Goal: Information Seeking & Learning: Compare options

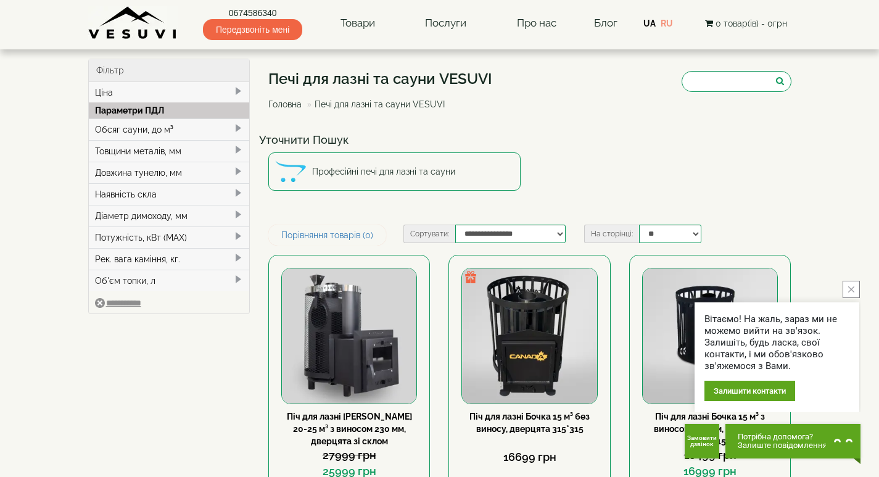
click at [850, 292] on icon "close button" at bounding box center [852, 289] width 6 height 6
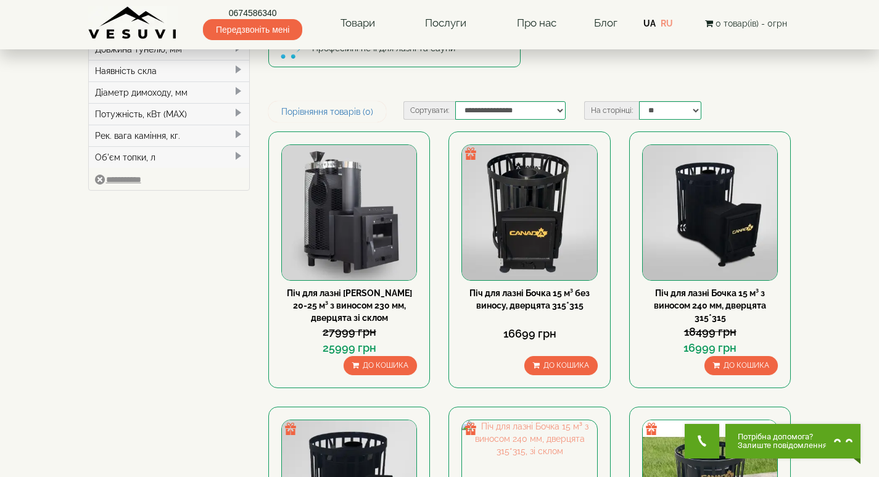
scroll to position [62, 0]
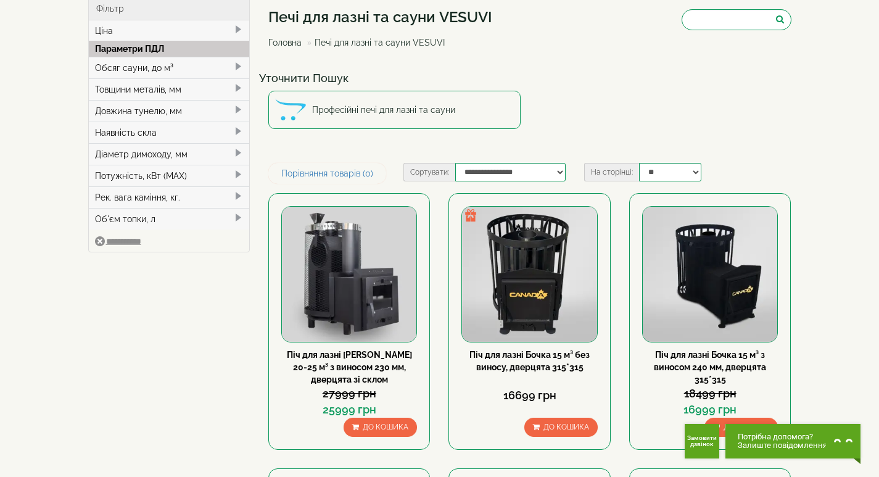
click at [148, 88] on div "Товщини металів, мм" at bounding box center [169, 89] width 161 height 22
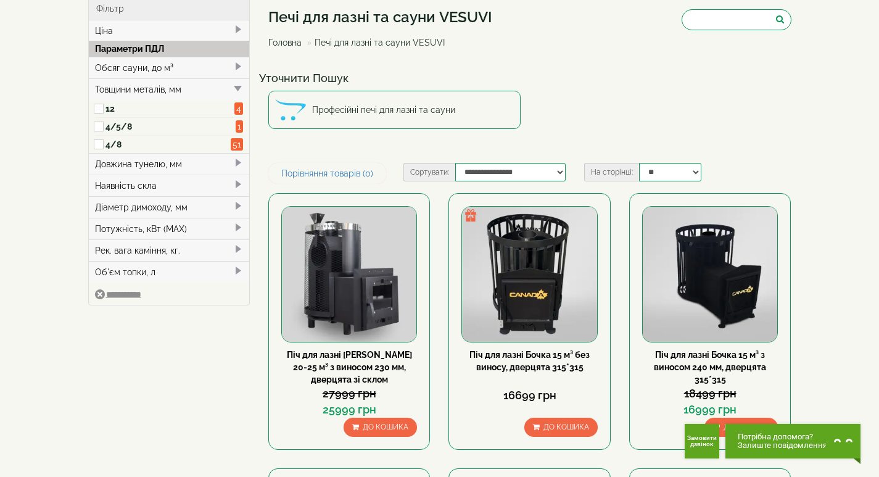
click at [148, 88] on div "Товщини металів, мм" at bounding box center [169, 89] width 161 height 22
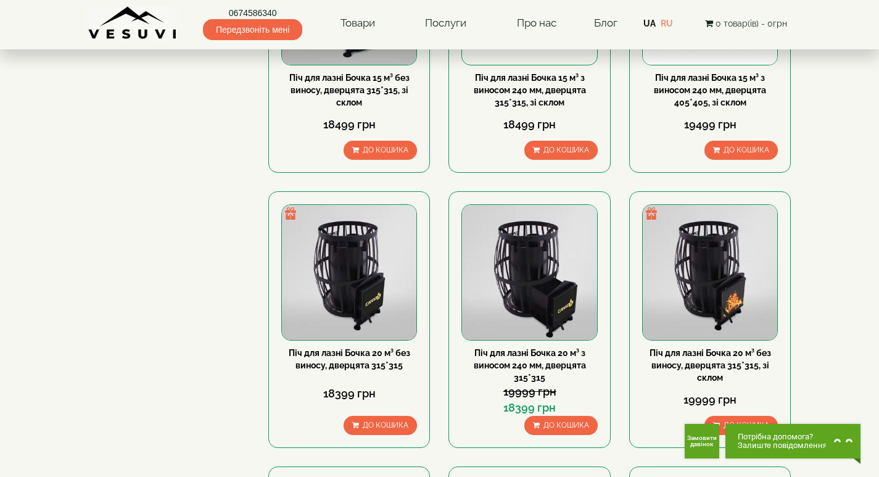
scroll to position [555, 0]
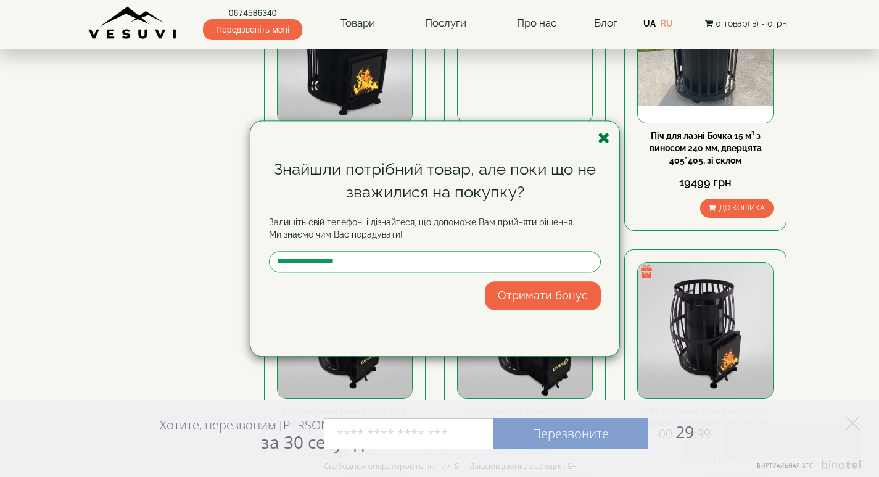
click at [601, 138] on icon "button" at bounding box center [604, 137] width 12 height 15
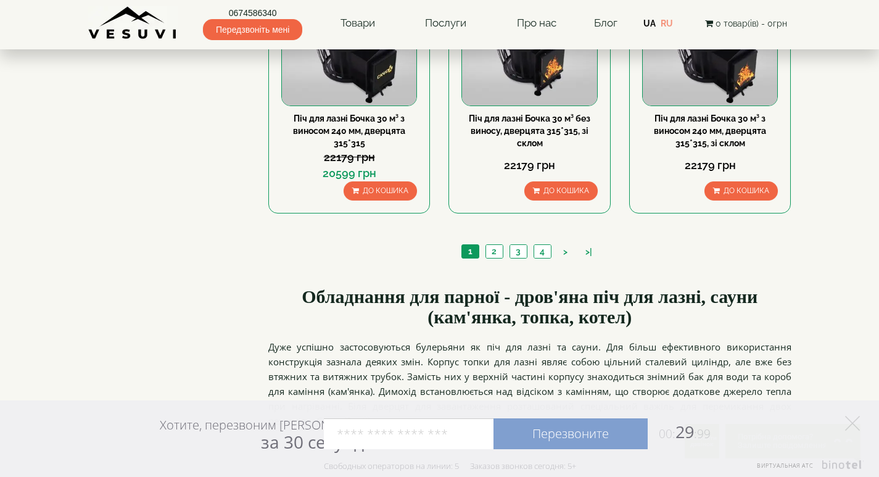
scroll to position [1420, 0]
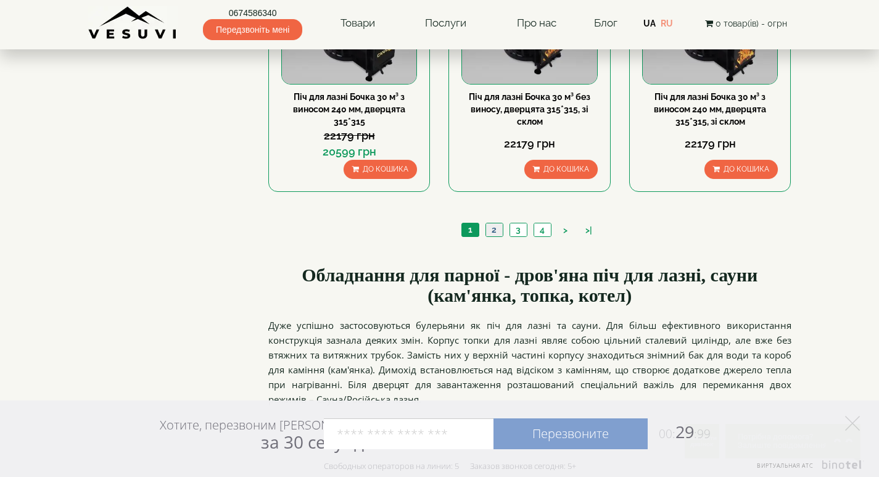
click at [489, 231] on link "2" at bounding box center [494, 229] width 17 height 13
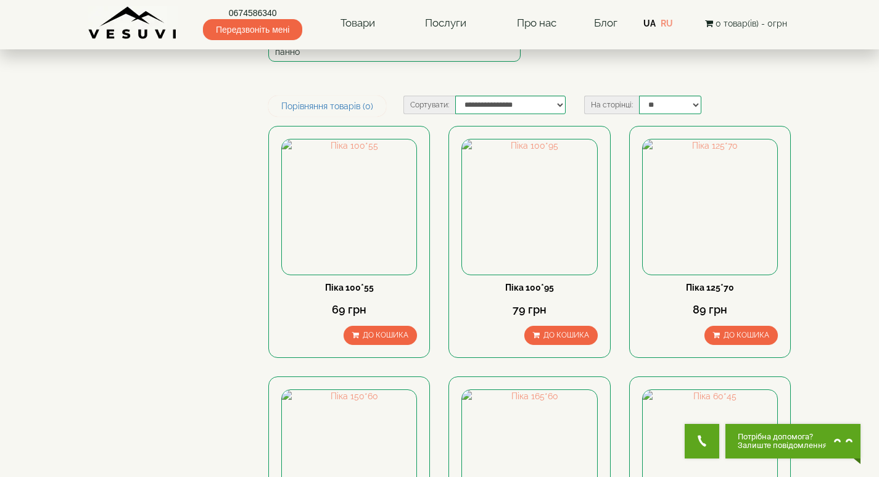
scroll to position [123, 0]
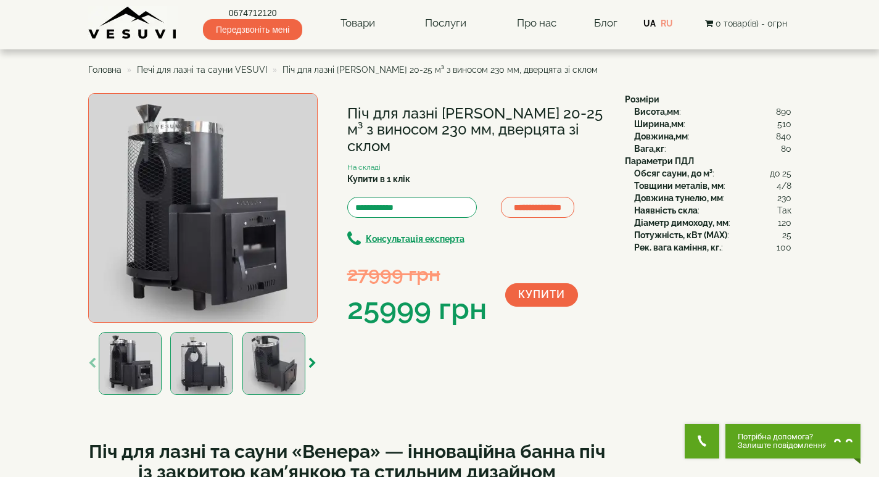
click at [293, 360] on img at bounding box center [274, 363] width 63 height 63
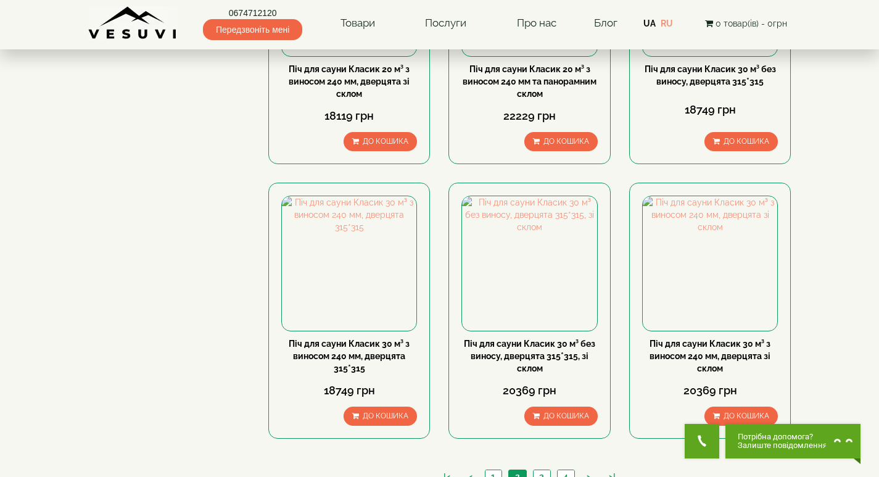
scroll to position [1234, 0]
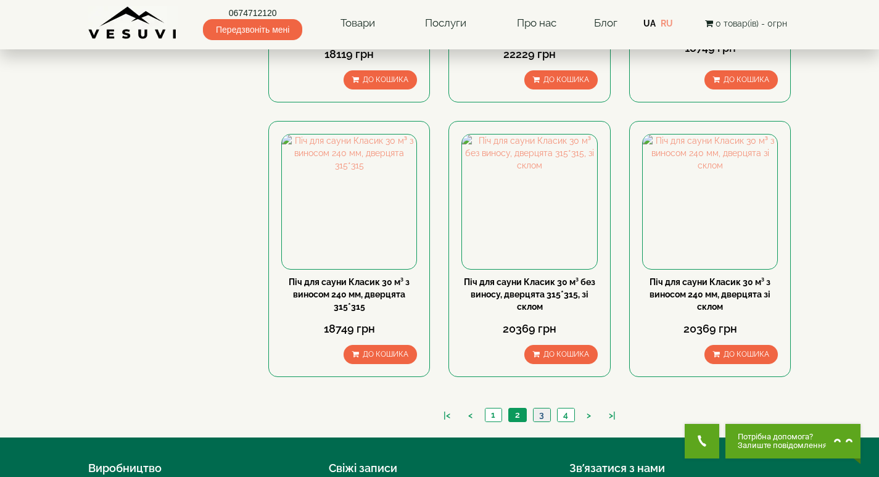
click at [544, 413] on link "3" at bounding box center [541, 415] width 17 height 13
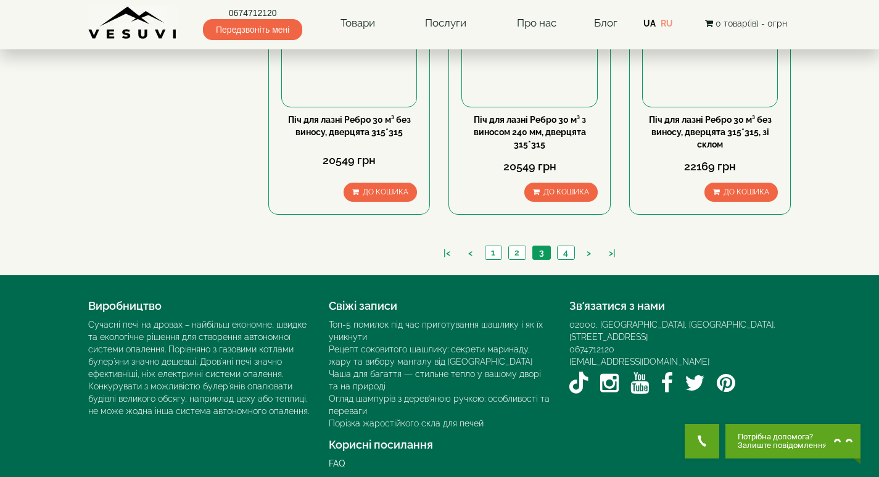
scroll to position [1408, 0]
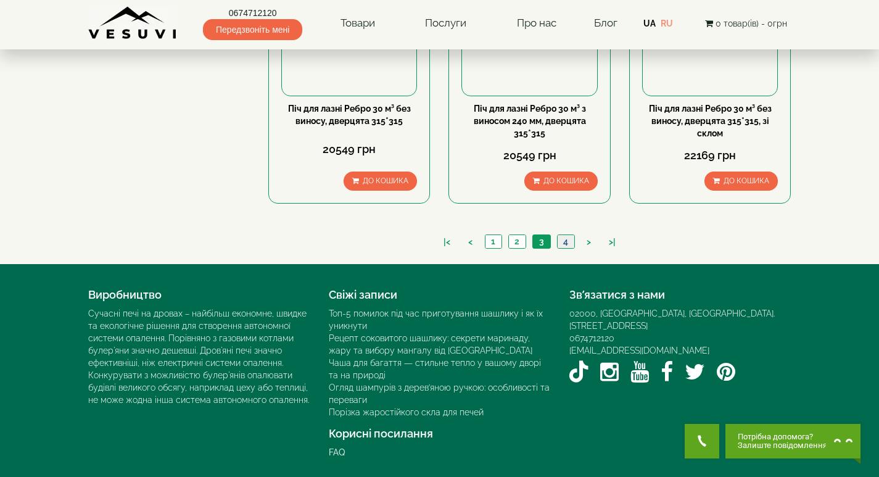
click at [566, 243] on link "4" at bounding box center [565, 241] width 17 height 13
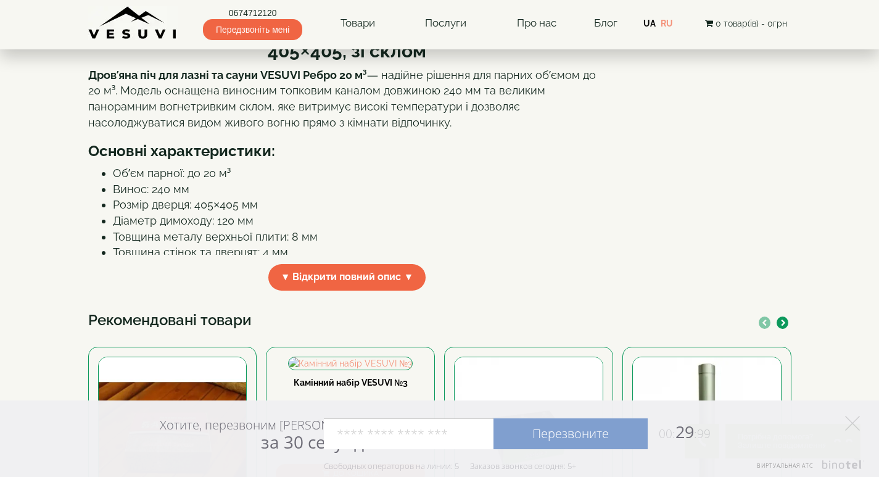
scroll to position [370, 0]
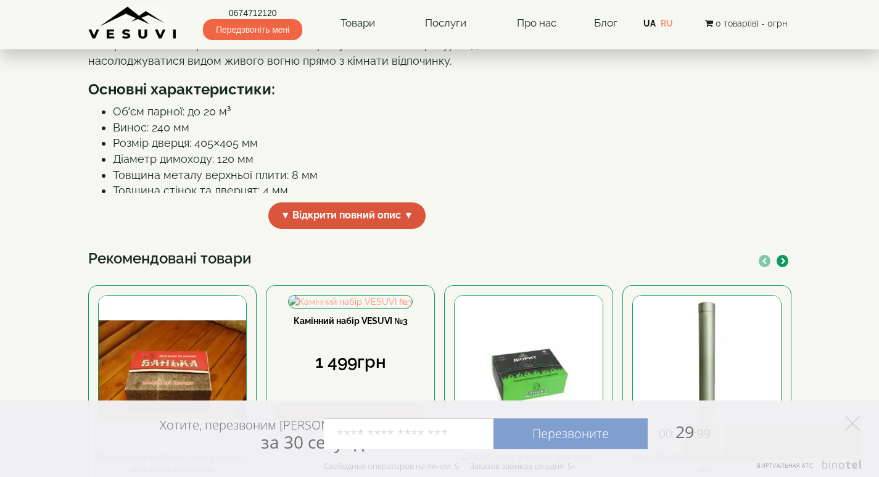
click at [323, 229] on span "▼ Відкрити повний опис ▼" at bounding box center [347, 215] width 158 height 27
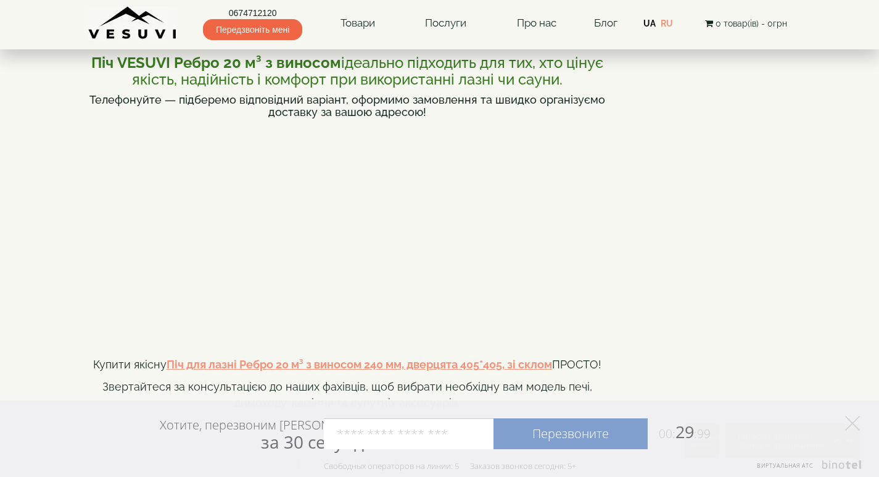
scroll to position [864, 0]
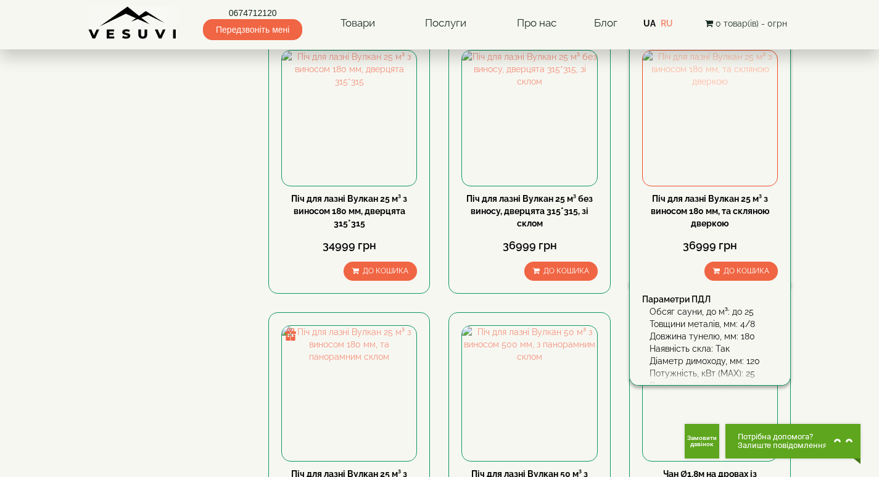
scroll to position [741, 0]
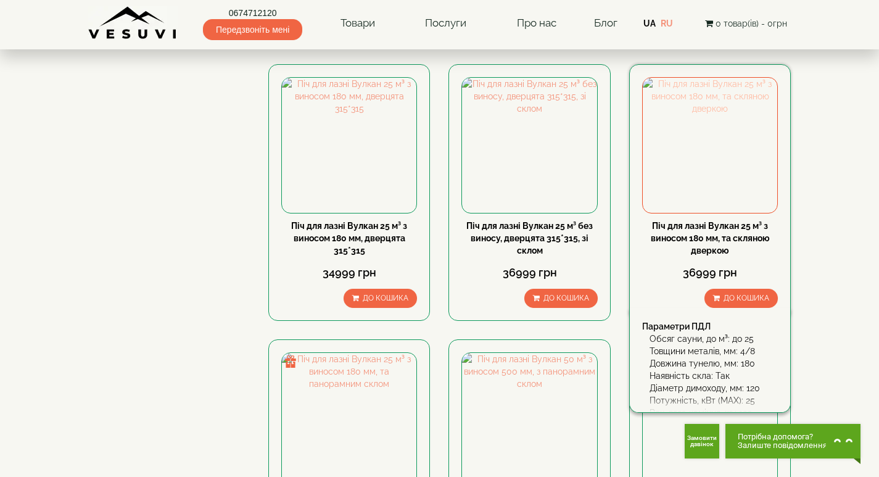
click at [703, 162] on img at bounding box center [710, 145] width 135 height 135
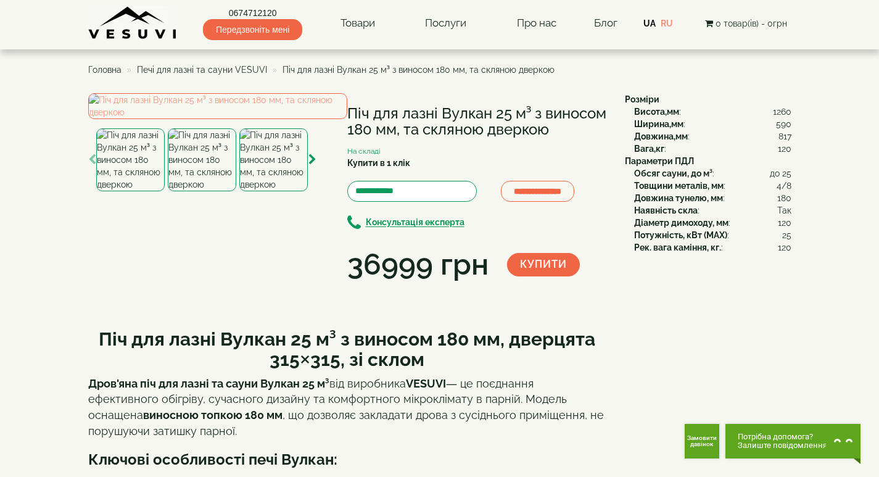
click at [279, 191] on img at bounding box center [273, 159] width 69 height 63
click at [229, 119] on img at bounding box center [217, 106] width 259 height 26
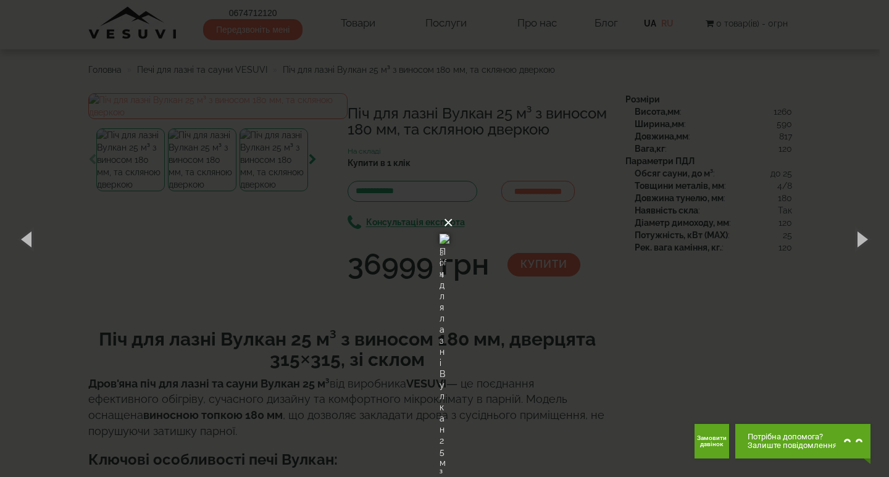
click at [453, 209] on button "×" at bounding box center [448, 222] width 10 height 27
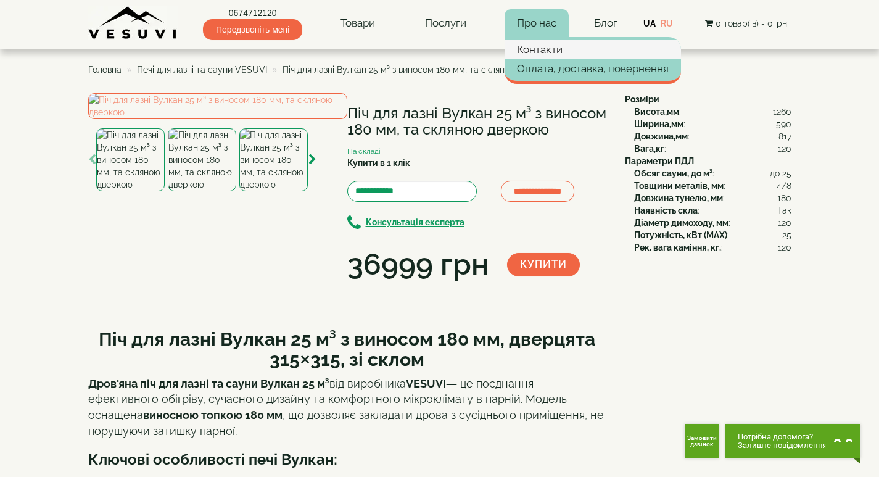
click at [541, 44] on link "Контакти" at bounding box center [593, 49] width 177 height 19
